Goal: Navigation & Orientation: Find specific page/section

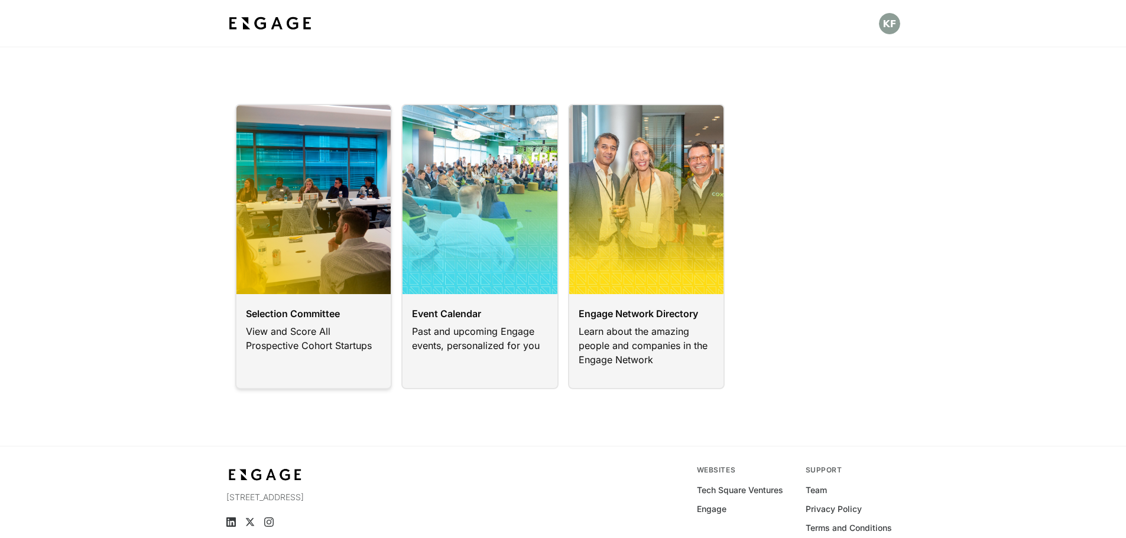
click at [329, 294] on link at bounding box center [313, 246] width 157 height 285
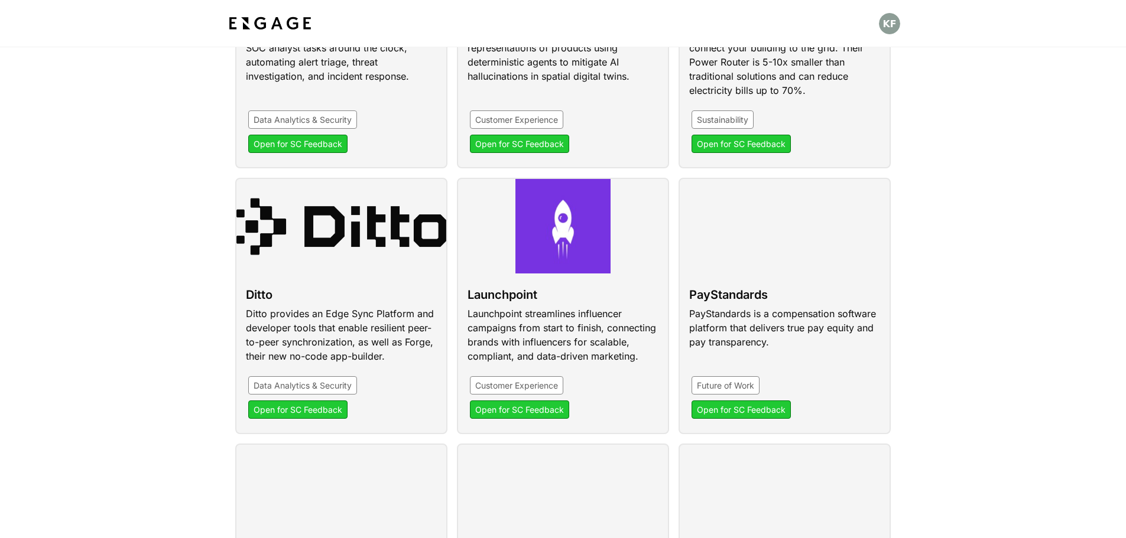
scroll to position [295, 0]
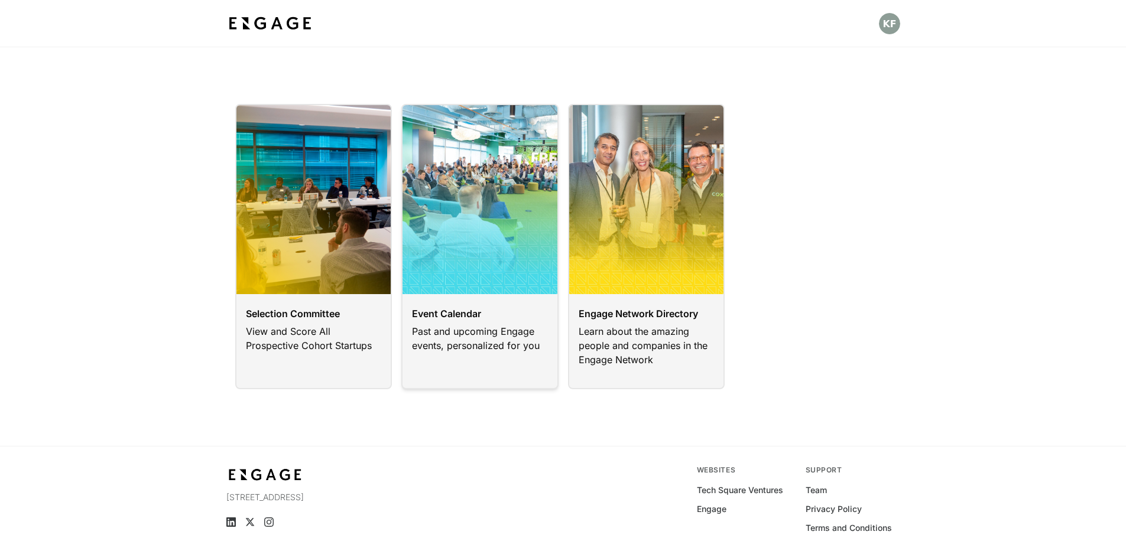
click at [480, 320] on link at bounding box center [479, 246] width 157 height 285
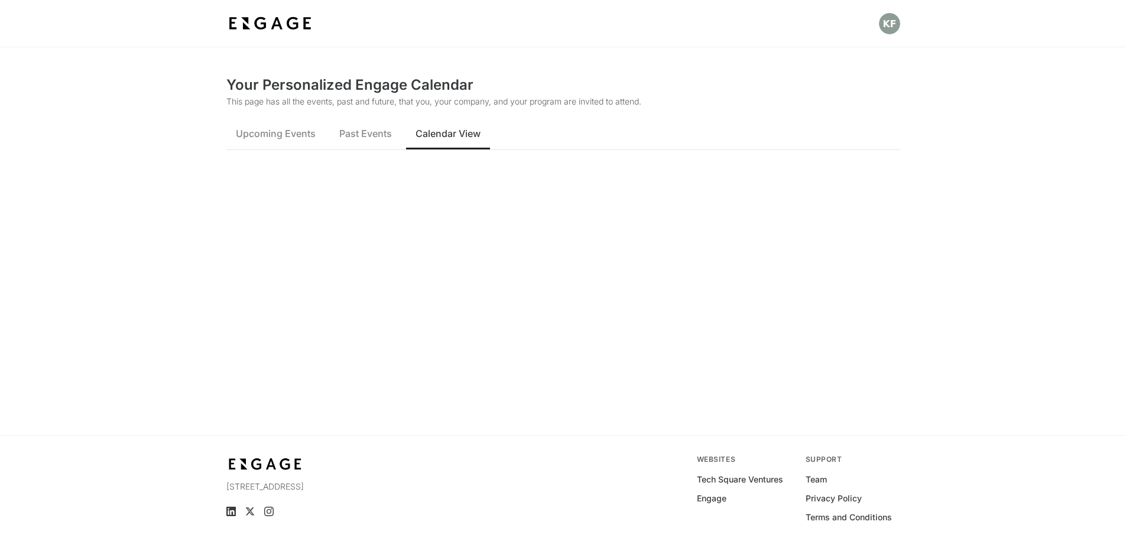
click at [432, 134] on span "Calendar View" at bounding box center [447, 133] width 65 height 14
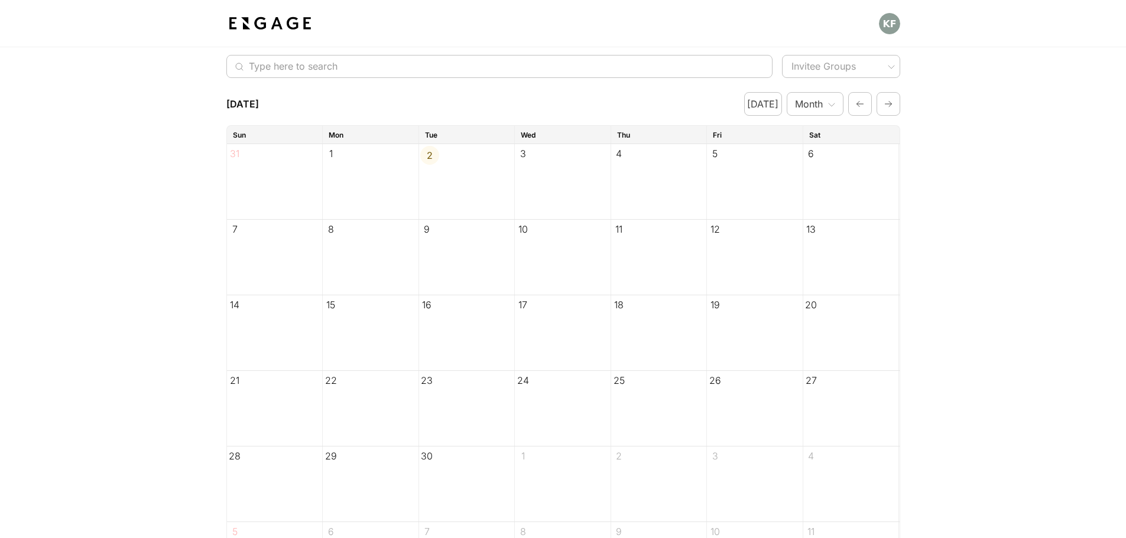
scroll to position [118, 0]
click at [892, 100] on icon "button" at bounding box center [888, 100] width 9 height 14
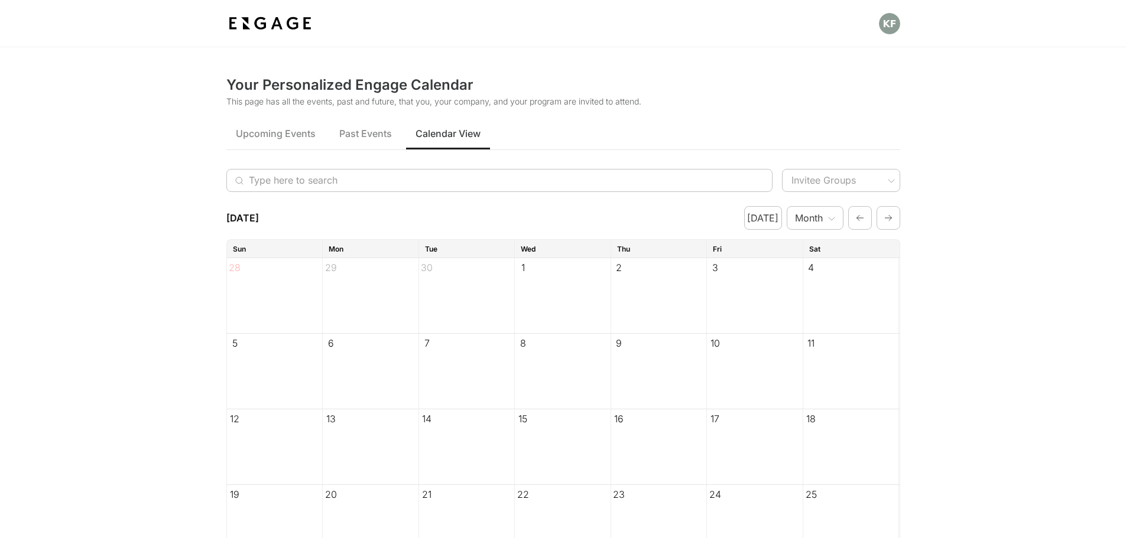
click at [250, 27] on img at bounding box center [269, 23] width 87 height 21
